Goal: Task Accomplishment & Management: Manage account settings

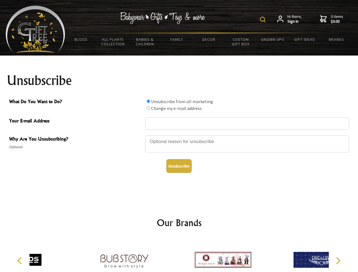
click at [263, 20] on img at bounding box center [263, 20] width 6 height 6
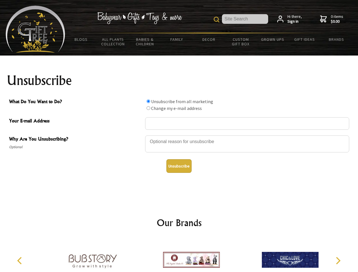
click at [179, 135] on div at bounding box center [247, 145] width 204 height 20
click at [148, 101] on input "What Do You Want to Do?" at bounding box center [148, 101] width 4 height 4
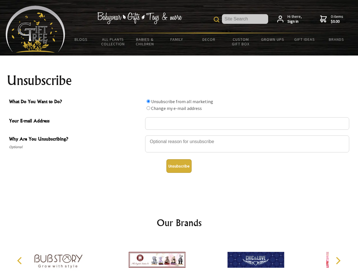
click at [148, 108] on input "What Do You Want to Do?" at bounding box center [148, 108] width 4 height 4
radio input "true"
click at [179, 166] on button "Unsubscribe" at bounding box center [178, 166] width 25 height 14
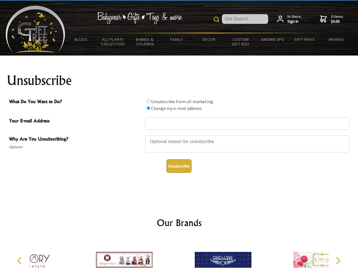
click at [179, 255] on div at bounding box center [223, 260] width 99 height 44
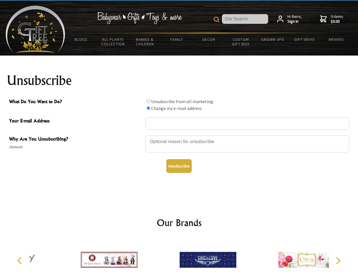
click at [20, 260] on icon "Previous" at bounding box center [19, 260] width 7 height 7
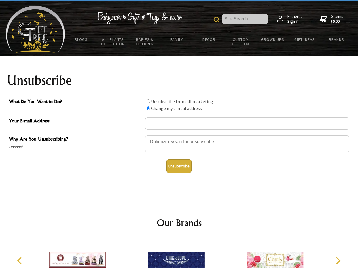
click at [337, 260] on icon "Next" at bounding box center [336, 260] width 7 height 7
